Goal: Find contact information: Find contact information

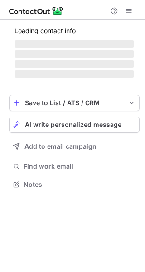
scroll to position [198, 145]
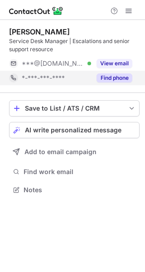
scroll to position [184, 145]
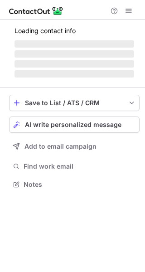
scroll to position [184, 145]
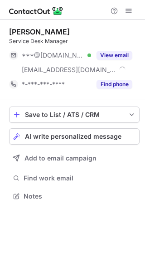
scroll to position [190, 145]
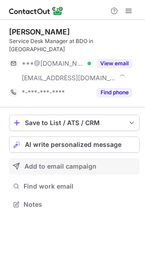
scroll to position [190, 145]
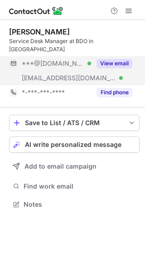
click at [123, 59] on button "View email" at bounding box center [115, 63] width 36 height 9
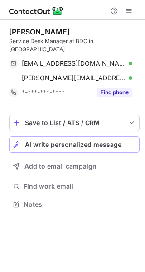
scroll to position [190, 145]
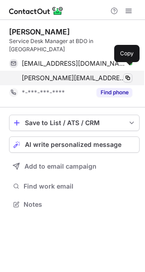
click at [124, 74] on span at bounding box center [127, 77] width 7 height 7
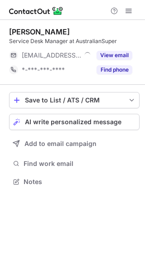
scroll to position [175, 145]
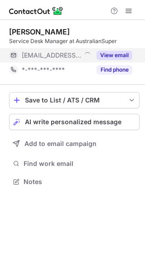
click at [115, 52] on button "View email" at bounding box center [115, 55] width 36 height 9
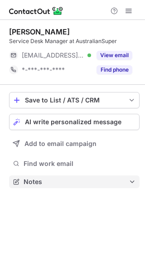
scroll to position [175, 145]
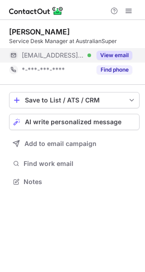
click at [130, 55] on button "View email" at bounding box center [115, 55] width 36 height 9
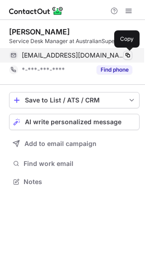
click at [128, 58] on span at bounding box center [127, 55] width 7 height 7
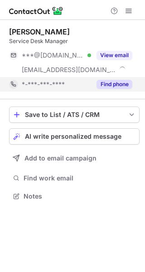
scroll to position [190, 145]
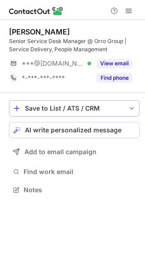
scroll to position [184, 145]
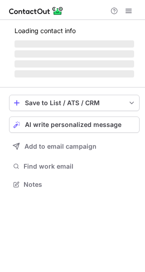
scroll to position [190, 145]
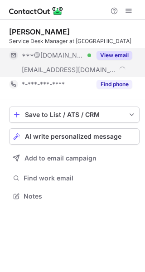
click at [106, 58] on button "View email" at bounding box center [115, 55] width 36 height 9
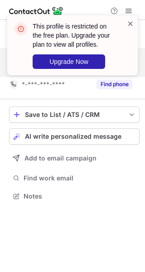
click at [130, 25] on span at bounding box center [130, 23] width 7 height 9
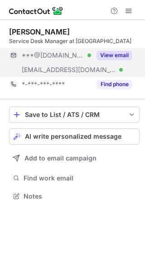
click at [123, 24] on div "This profile is restricted on the free plan. Upgrade your plan to view all prof…" at bounding box center [72, 15] width 145 height 18
click at [117, 56] on button "View email" at bounding box center [115, 55] width 36 height 9
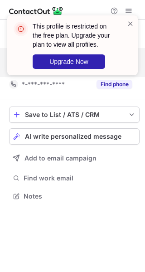
click at [50, 71] on div "This profile is restricted on the free plan. Upgrade your plan to view all prof…" at bounding box center [69, 45] width 116 height 53
click at [130, 22] on span at bounding box center [130, 23] width 7 height 9
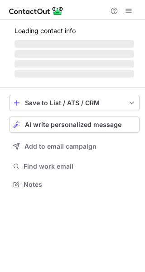
scroll to position [175, 145]
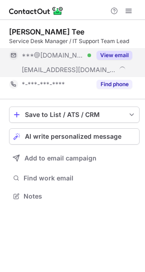
click at [114, 51] on button "View email" at bounding box center [115, 55] width 36 height 9
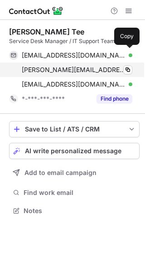
scroll to position [204, 145]
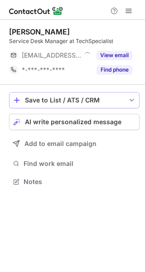
scroll to position [175, 145]
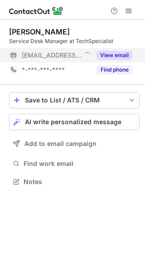
click at [120, 57] on button "View email" at bounding box center [115, 55] width 36 height 9
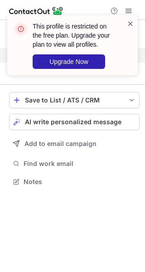
click at [127, 27] on span at bounding box center [130, 23] width 7 height 9
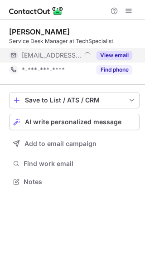
click at [118, 54] on button "View email" at bounding box center [115, 55] width 36 height 9
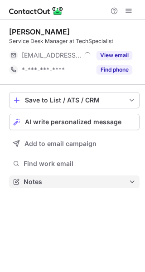
scroll to position [175, 145]
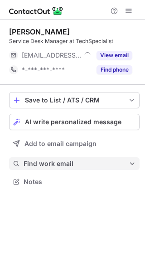
click at [91, 160] on span "Find work email" at bounding box center [76, 164] width 105 height 8
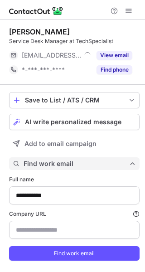
scroll to position [271, 139]
type input "**********"
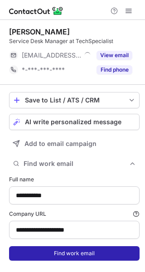
click at [95, 250] on button "Find work email" at bounding box center [74, 253] width 131 height 15
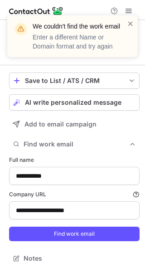
scroll to position [0, 0]
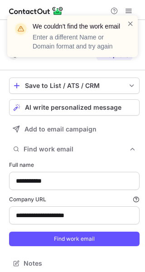
click at [26, 8] on div "We couldn't find the work email Enter a different Name or Domain format and try…" at bounding box center [72, 39] width 145 height 67
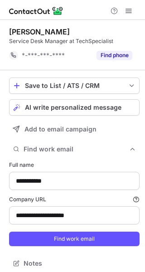
click at [112, 15] on div "We couldn't find the work email Enter a different Name or Domain format and try…" at bounding box center [72, 39] width 145 height 67
click at [131, 12] on span at bounding box center [128, 10] width 7 height 7
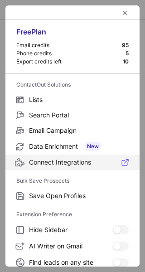
scroll to position [45, 0]
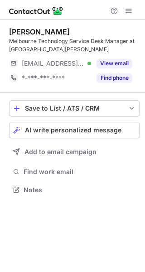
scroll to position [184, 145]
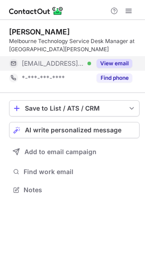
click at [110, 64] on button "View email" at bounding box center [115, 63] width 36 height 9
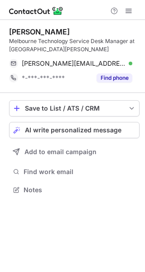
scroll to position [184, 145]
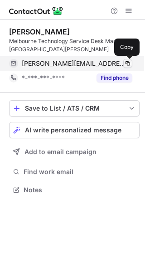
click at [131, 64] on span at bounding box center [127, 63] width 7 height 7
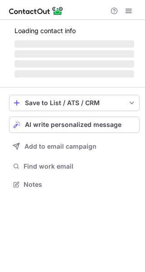
scroll to position [175, 145]
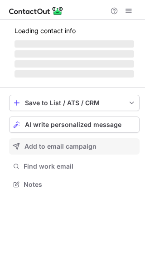
scroll to position [175, 145]
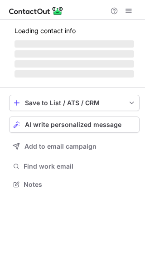
scroll to position [190, 145]
